Goal: Information Seeking & Learning: Find specific page/section

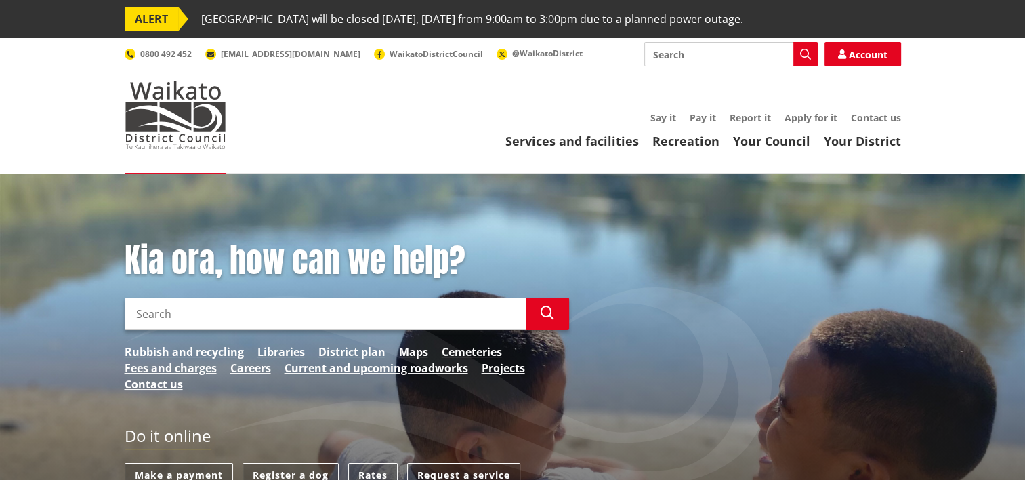
click at [201, 318] on input "Search" at bounding box center [325, 313] width 401 height 33
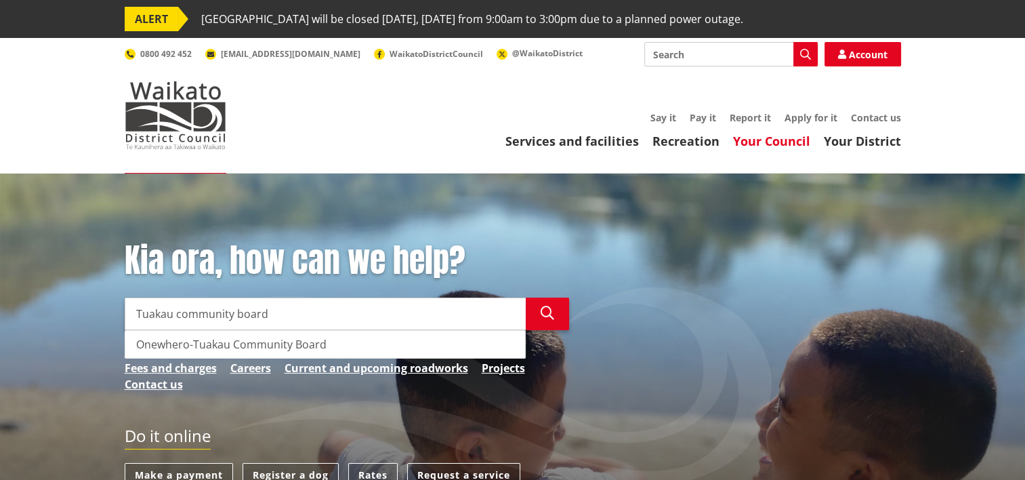
type input "Tuakau community board"
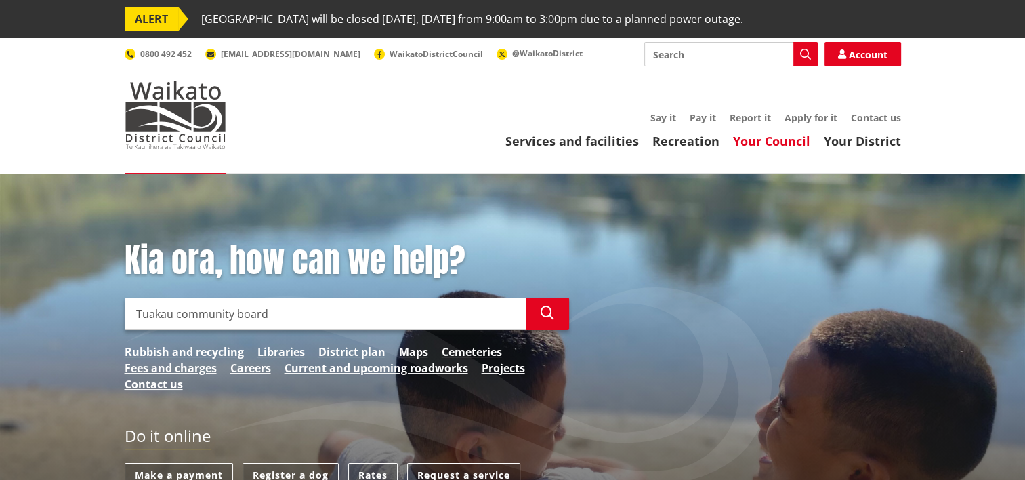
click at [786, 142] on link "Your Council" at bounding box center [771, 141] width 77 height 16
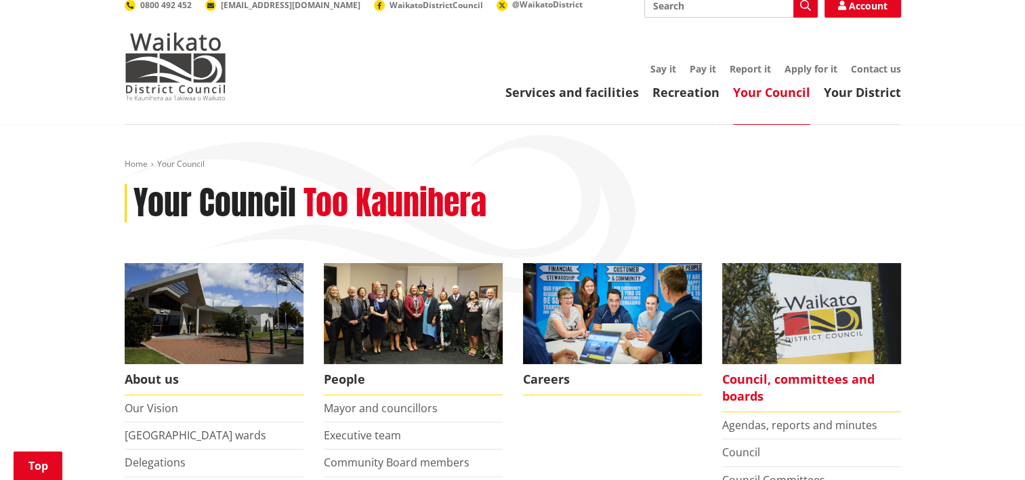
scroll to position [203, 0]
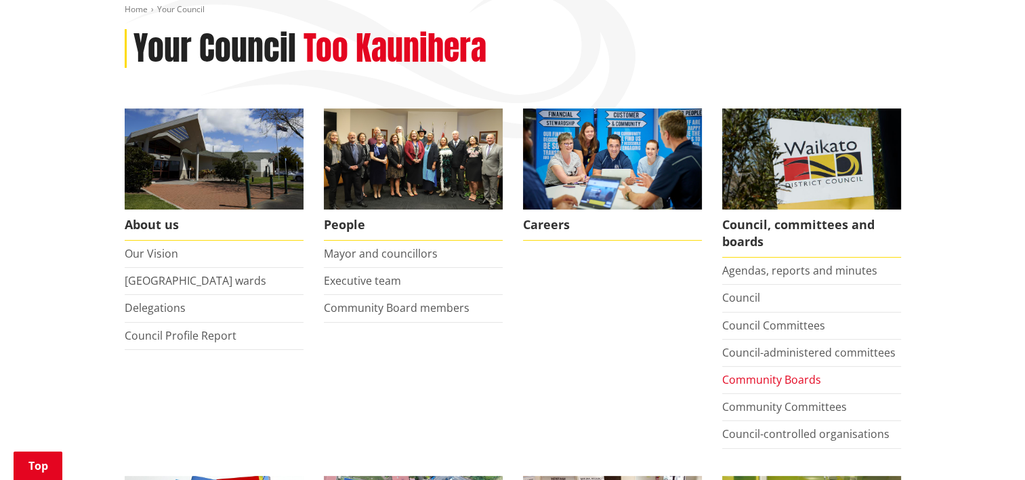
click at [752, 376] on link "Community Boards" at bounding box center [771, 379] width 99 height 15
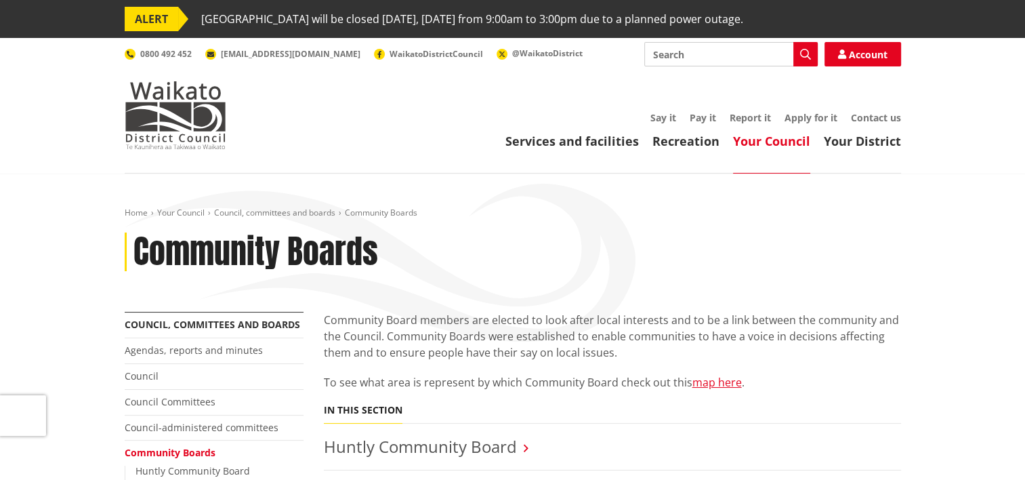
scroll to position [271, 0]
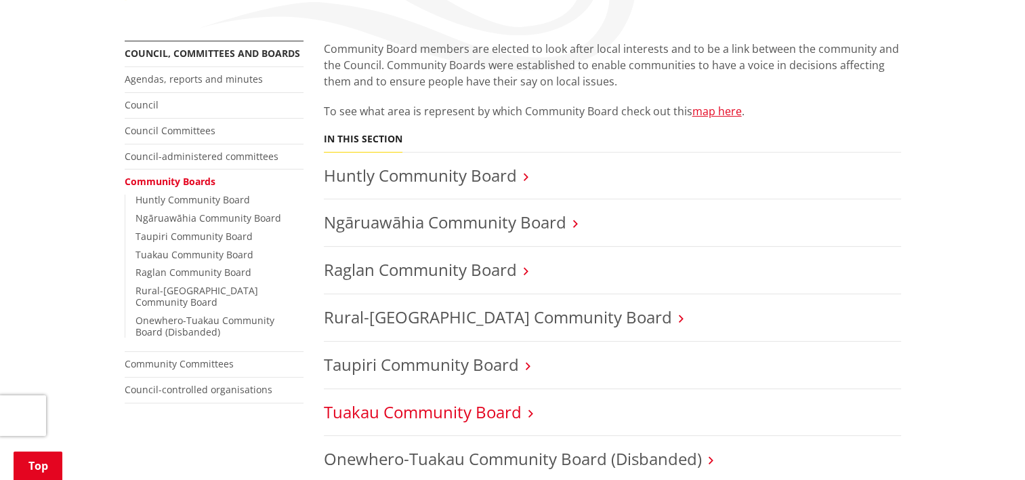
click at [487, 416] on link "Tuakau Community Board" at bounding box center [423, 411] width 198 height 22
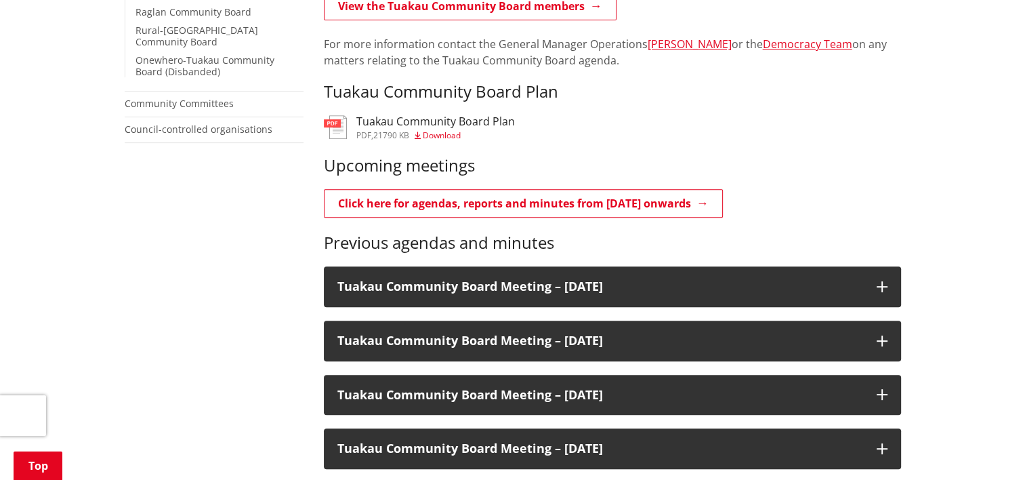
scroll to position [339, 0]
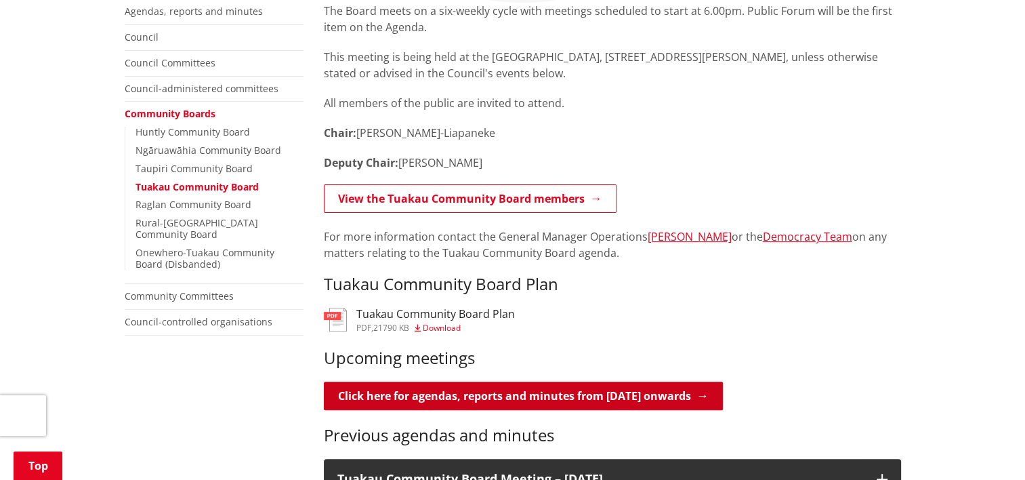
click at [584, 393] on link "Click here for agendas, reports and minutes from [DATE] onwards" at bounding box center [523, 396] width 399 height 28
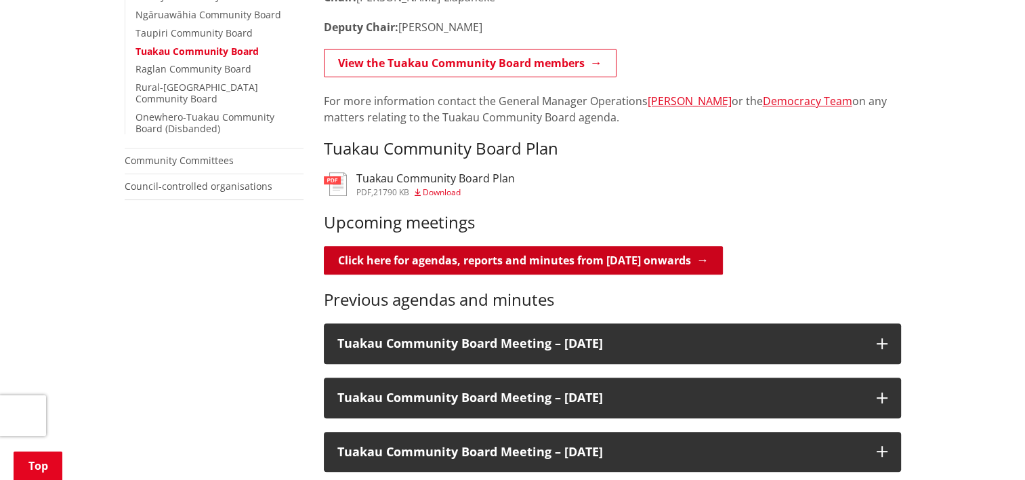
click at [412, 263] on link "Click here for agendas, reports and minutes from [DATE] onwards" at bounding box center [523, 260] width 399 height 28
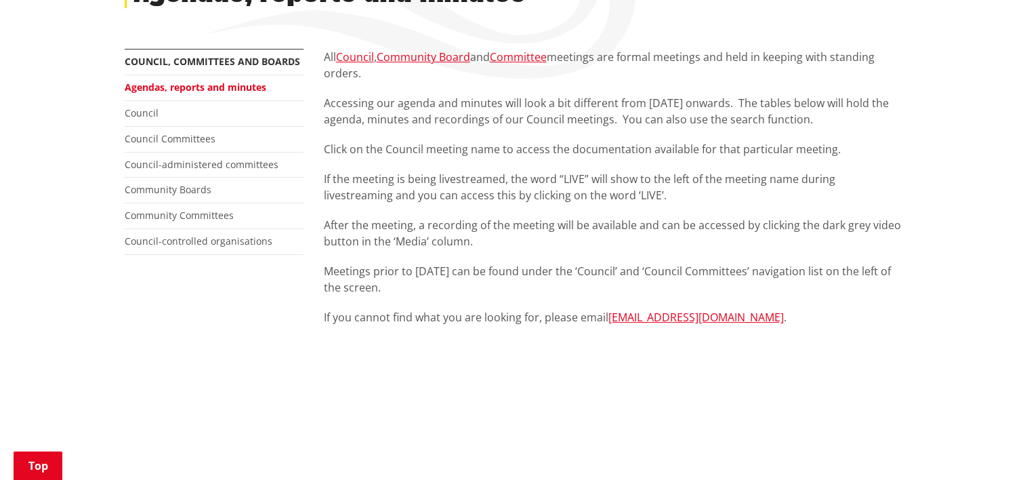
scroll to position [339, 0]
